Goal: Information Seeking & Learning: Learn about a topic

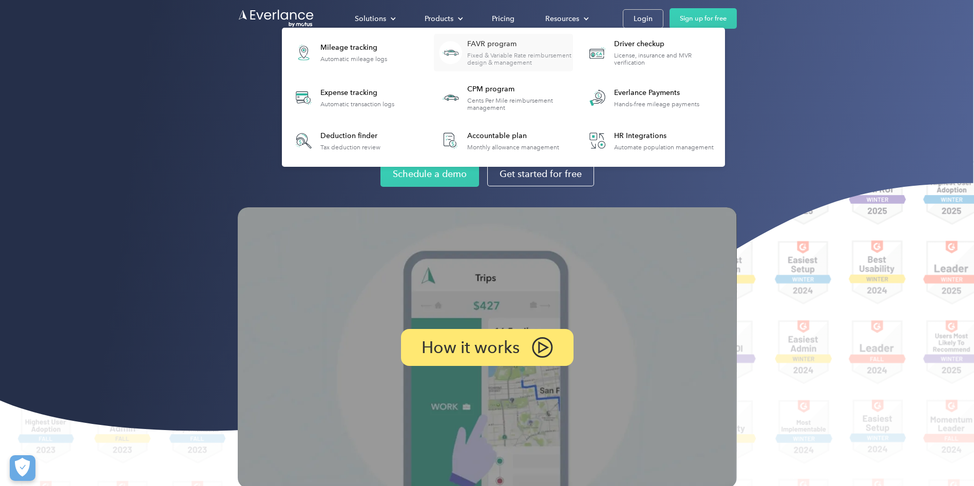
click at [573, 52] on div "Fixed & Variable Rate reimbursement design & management" at bounding box center [519, 59] width 105 height 14
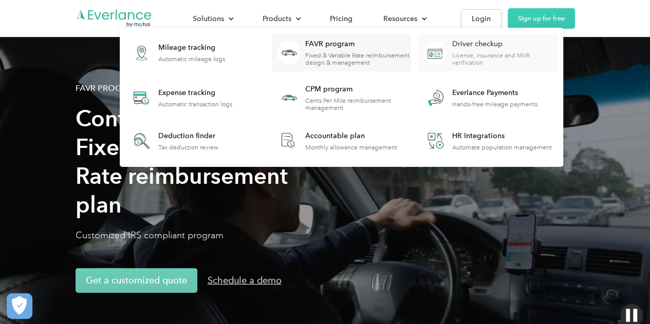
click at [478, 53] on div "License, insurance and MVR verification" at bounding box center [504, 59] width 105 height 14
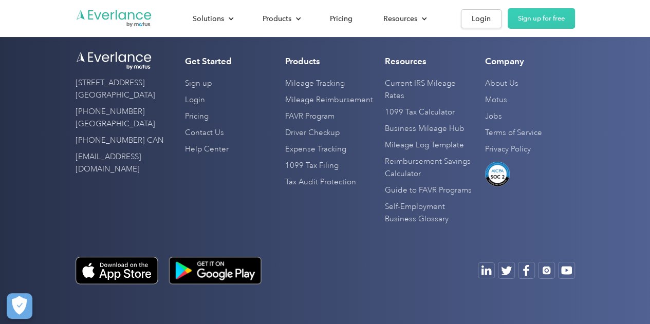
scroll to position [3650, 0]
click at [494, 19] on link "Login" at bounding box center [481, 18] width 41 height 19
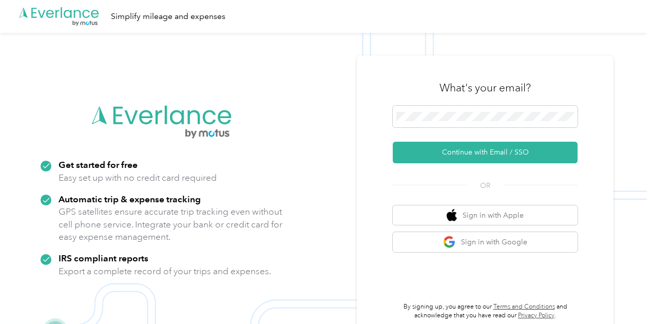
drag, startPoint x: 322, startPoint y: 123, endPoint x: 328, endPoint y: 112, distance: 12.0
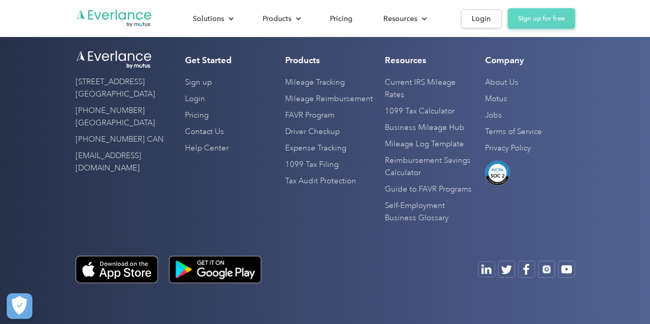
click at [542, 19] on link "Sign up for free" at bounding box center [541, 18] width 67 height 21
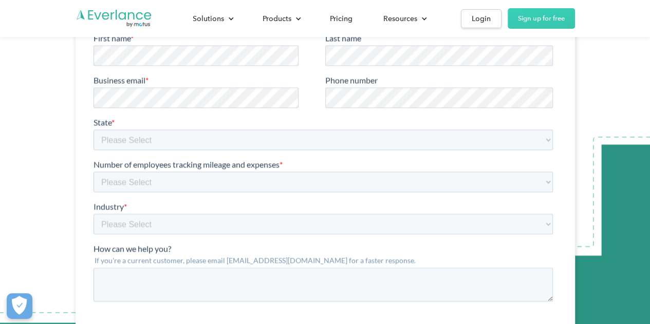
scroll to position [2722, 0]
